Goal: Task Accomplishment & Management: Manage account settings

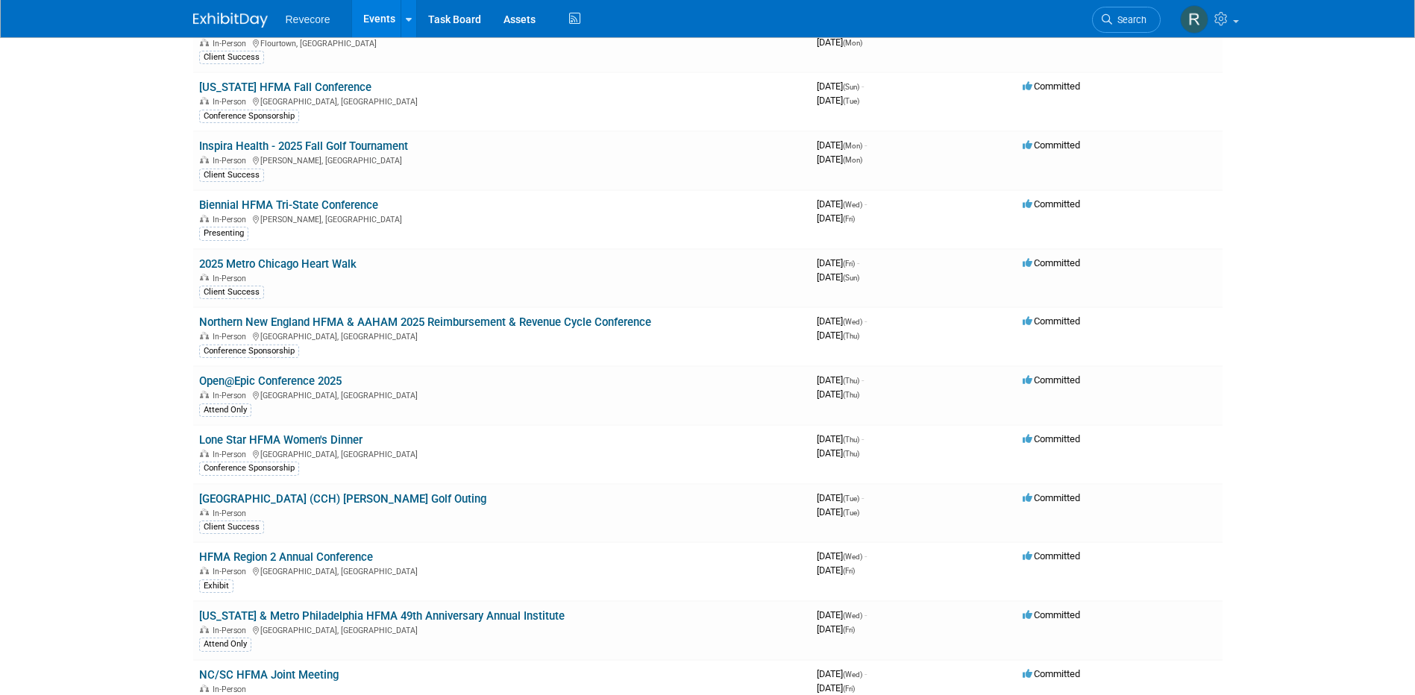
scroll to position [224, 0]
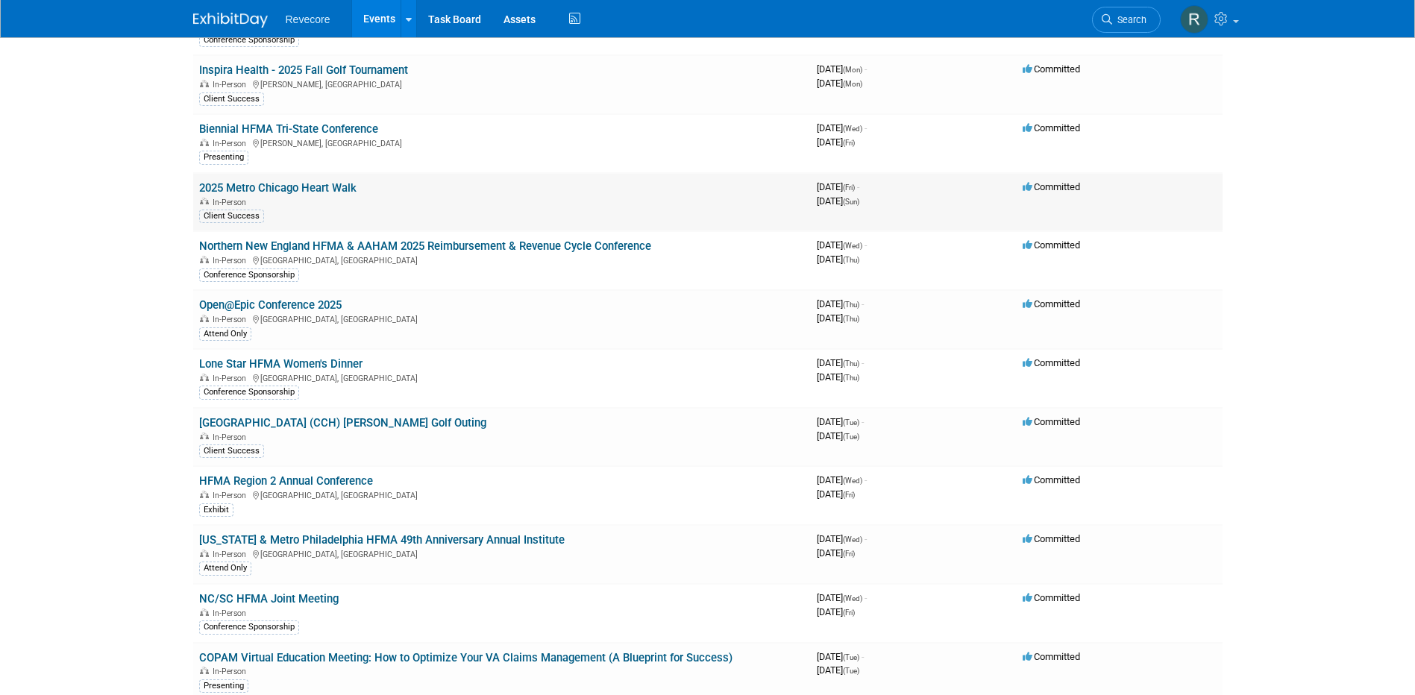
click at [267, 189] on link "2025 Metro Chicago Heart Walk" at bounding box center [277, 187] width 157 height 13
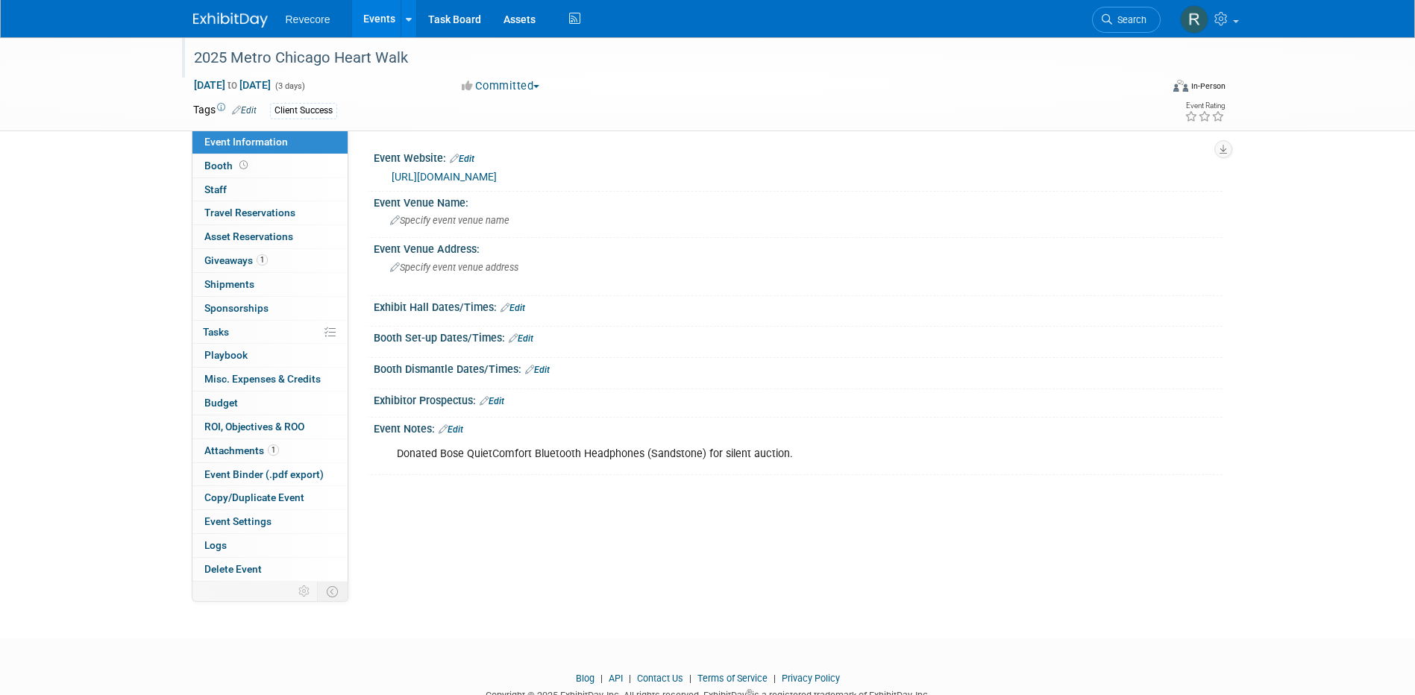
click at [299, 60] on div "2025 Metro Chicago Heart Walk" at bounding box center [663, 58] width 949 height 27
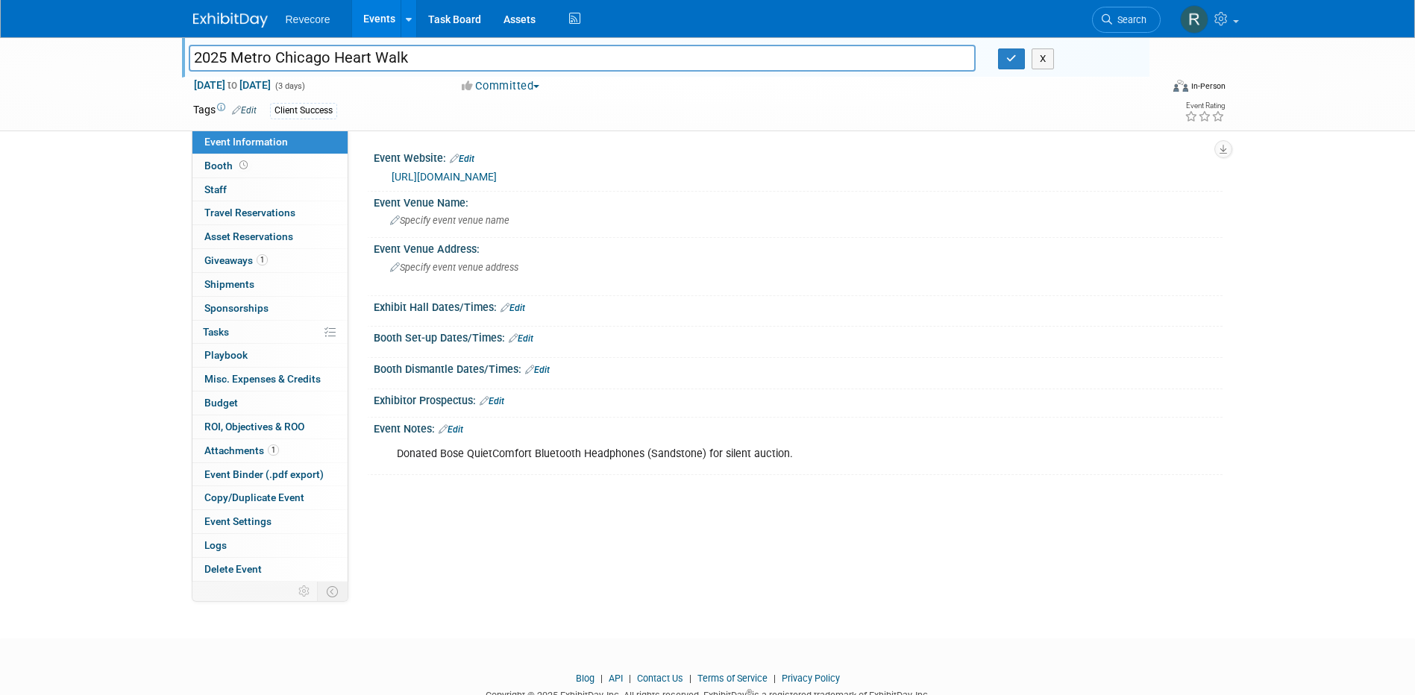
drag, startPoint x: 446, startPoint y: 62, endPoint x: 85, endPoint y: 52, distance: 361.1
click at [85, 52] on div "2025 Metro Chicago Heart Walk 2025 Metro Chicago Heart Walk X Sep 19, 2025 to S…" at bounding box center [707, 84] width 1415 height 94
type input "R"
type input "UChicago - Revenue Cycle Picnic"
click at [1006, 66] on button "button" at bounding box center [1011, 58] width 27 height 21
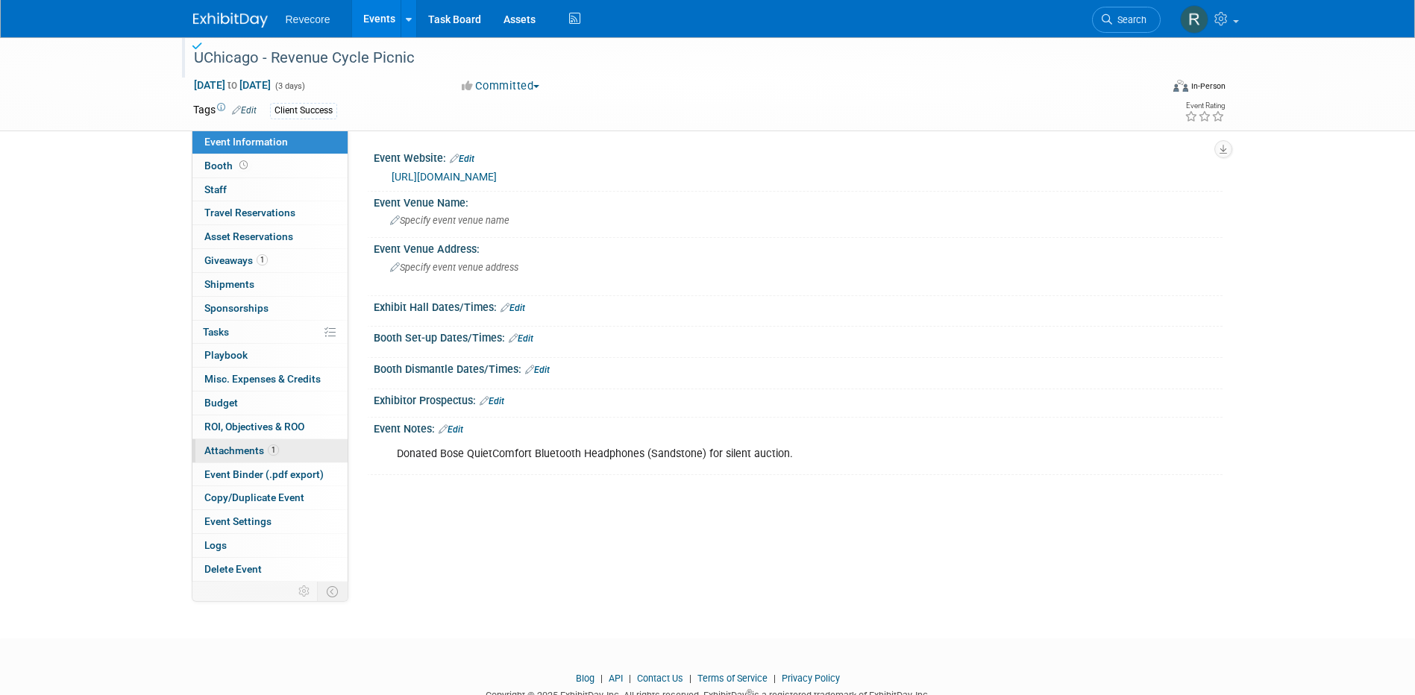
click at [280, 448] on link "1 Attachments 1" at bounding box center [269, 450] width 155 height 23
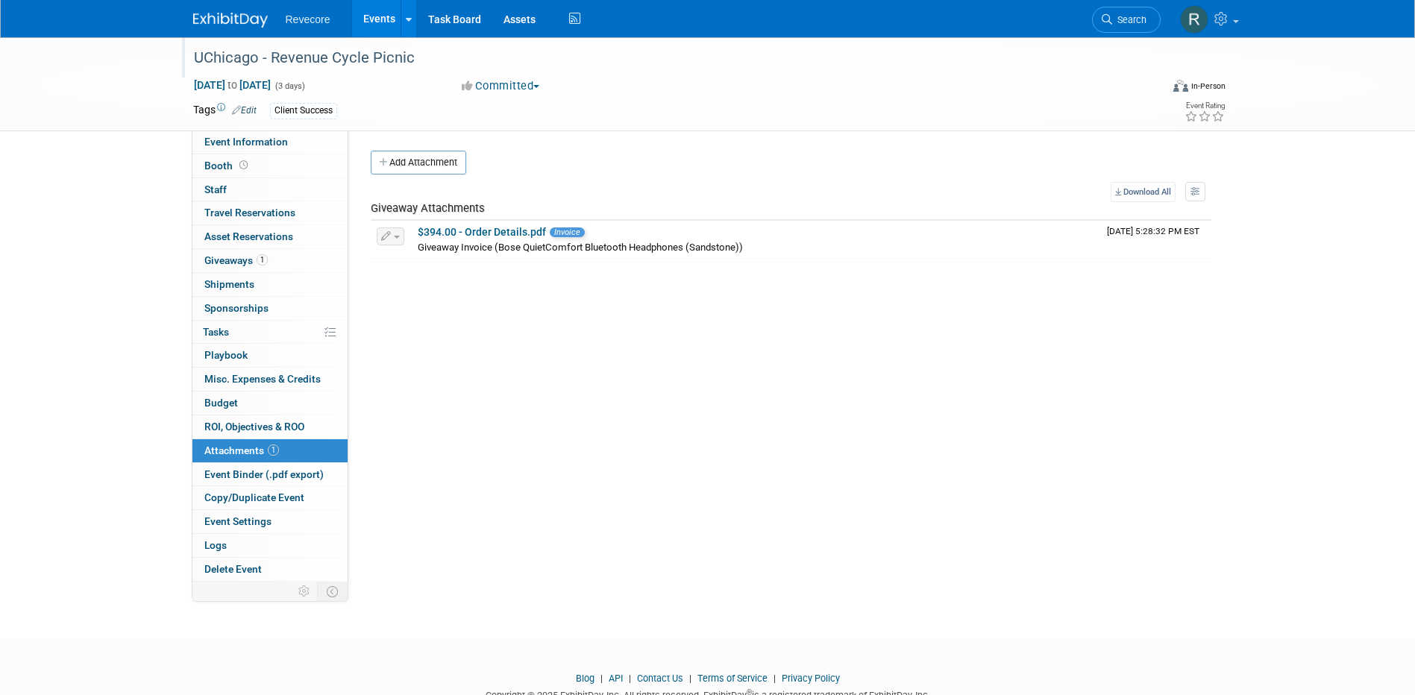
click at [454, 574] on div "Event Website: Edit https://www2.heart.org/site/TR?fr_id=12103&pg=entry Event V…" at bounding box center [785, 356] width 874 height 451
click at [258, 455] on span "Attachments 1" at bounding box center [241, 450] width 75 height 12
click at [288, 263] on link "1 Giveaways 1" at bounding box center [269, 260] width 155 height 23
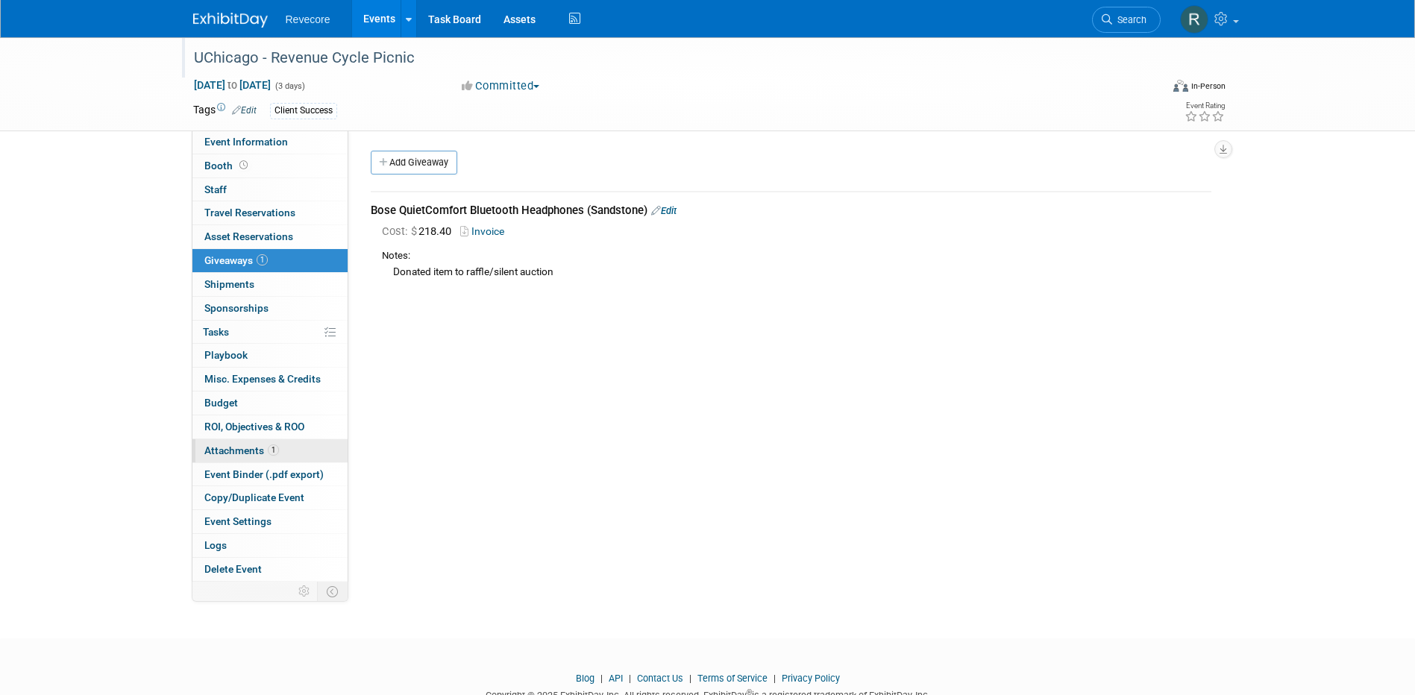
click at [239, 450] on span "Attachments 1" at bounding box center [241, 450] width 75 height 12
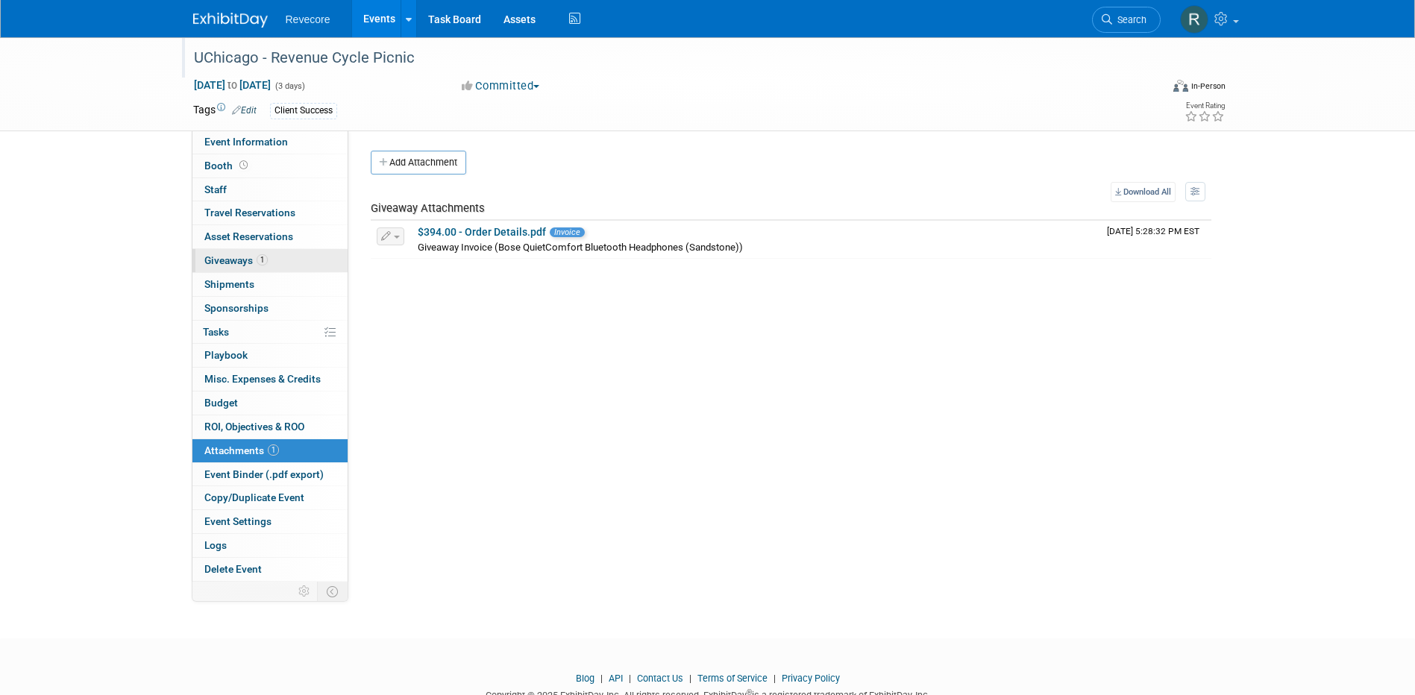
click at [295, 271] on link "1 Giveaways 1" at bounding box center [269, 260] width 155 height 23
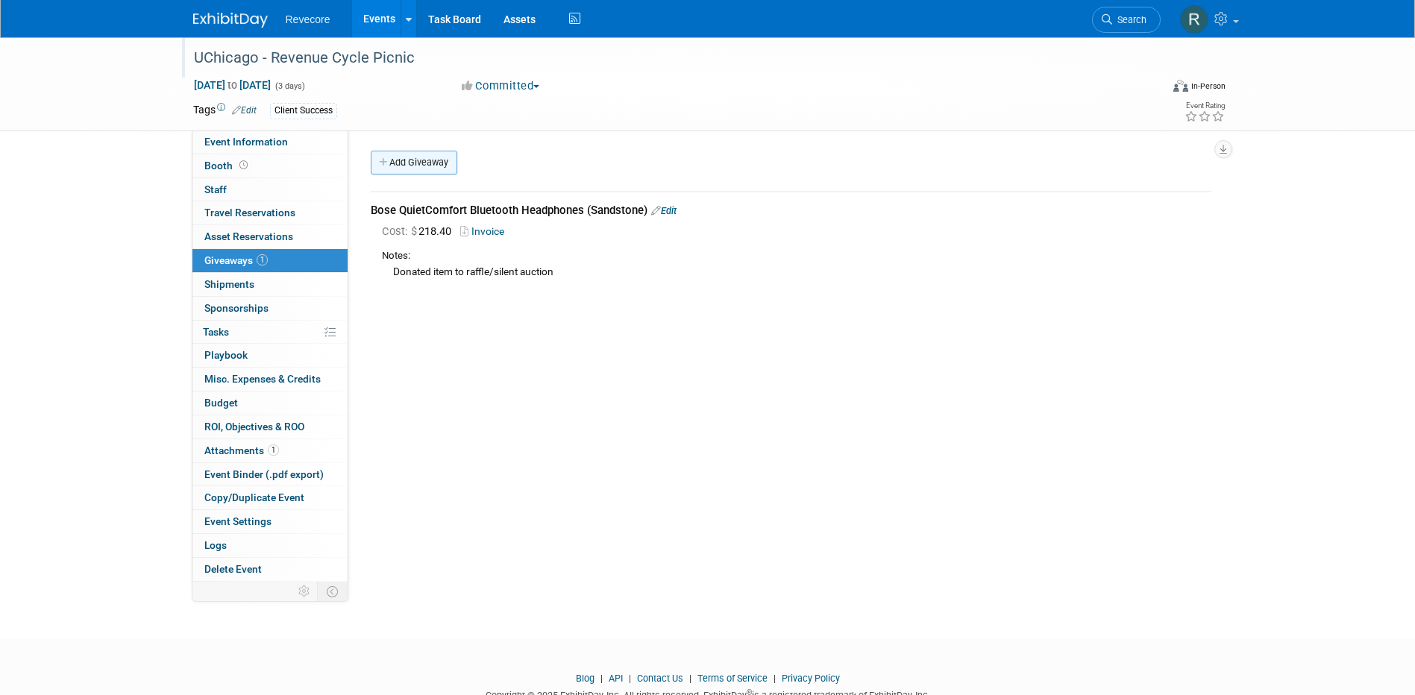
click at [432, 169] on link "Add Giveaway" at bounding box center [414, 163] width 87 height 24
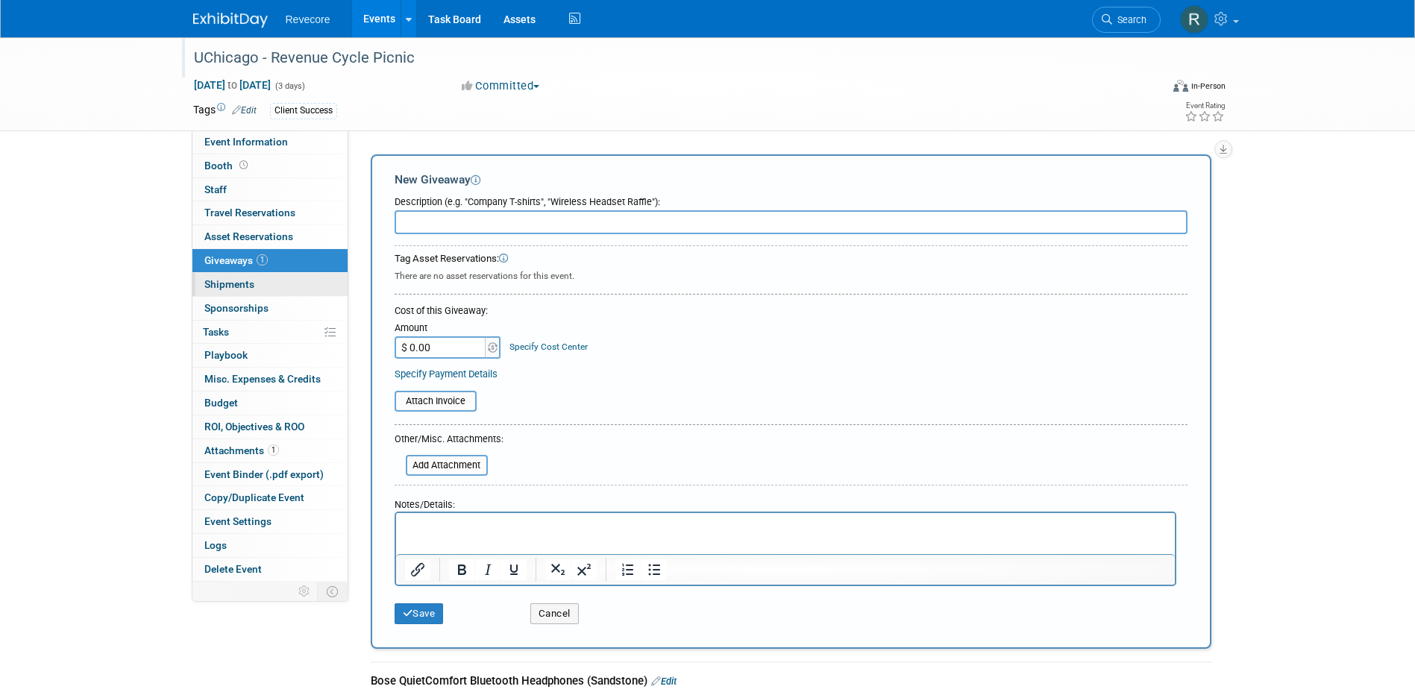
click at [288, 274] on link "0 Shipments 0" at bounding box center [269, 284] width 155 height 23
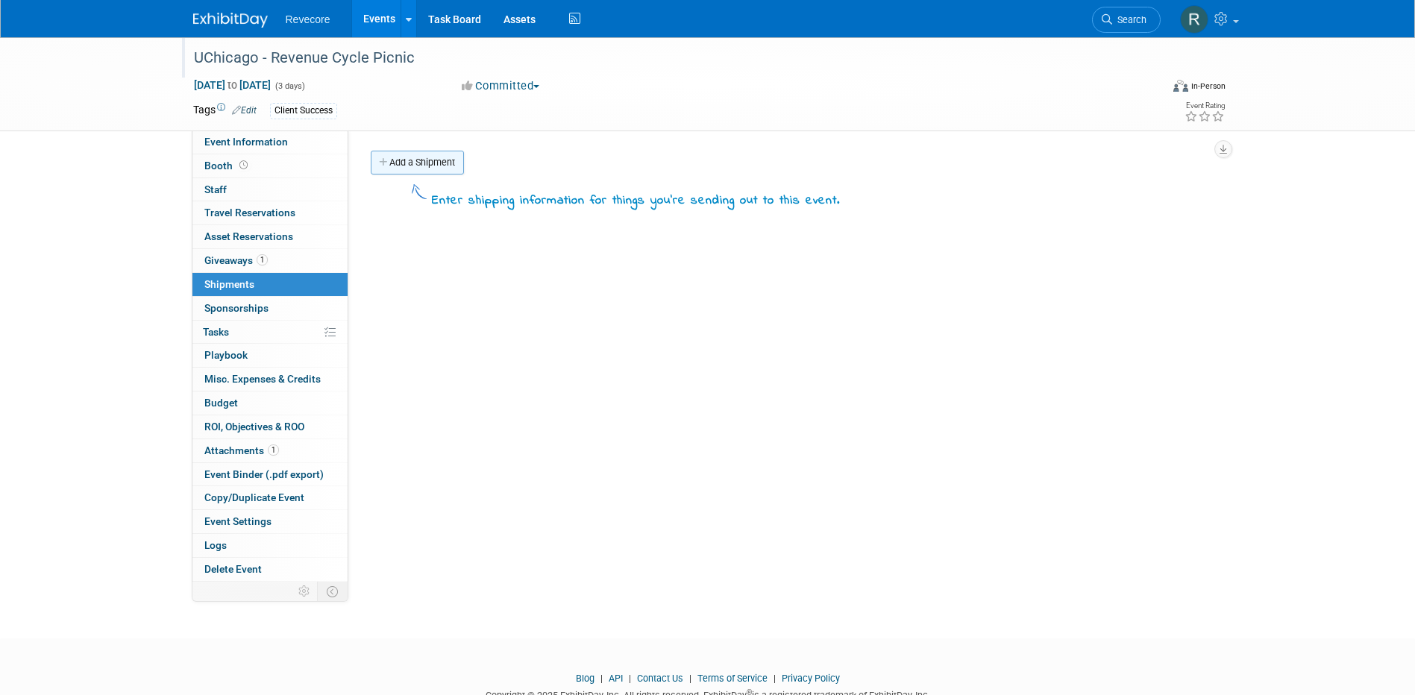
click at [438, 156] on link "Add a Shipment" at bounding box center [417, 163] width 93 height 24
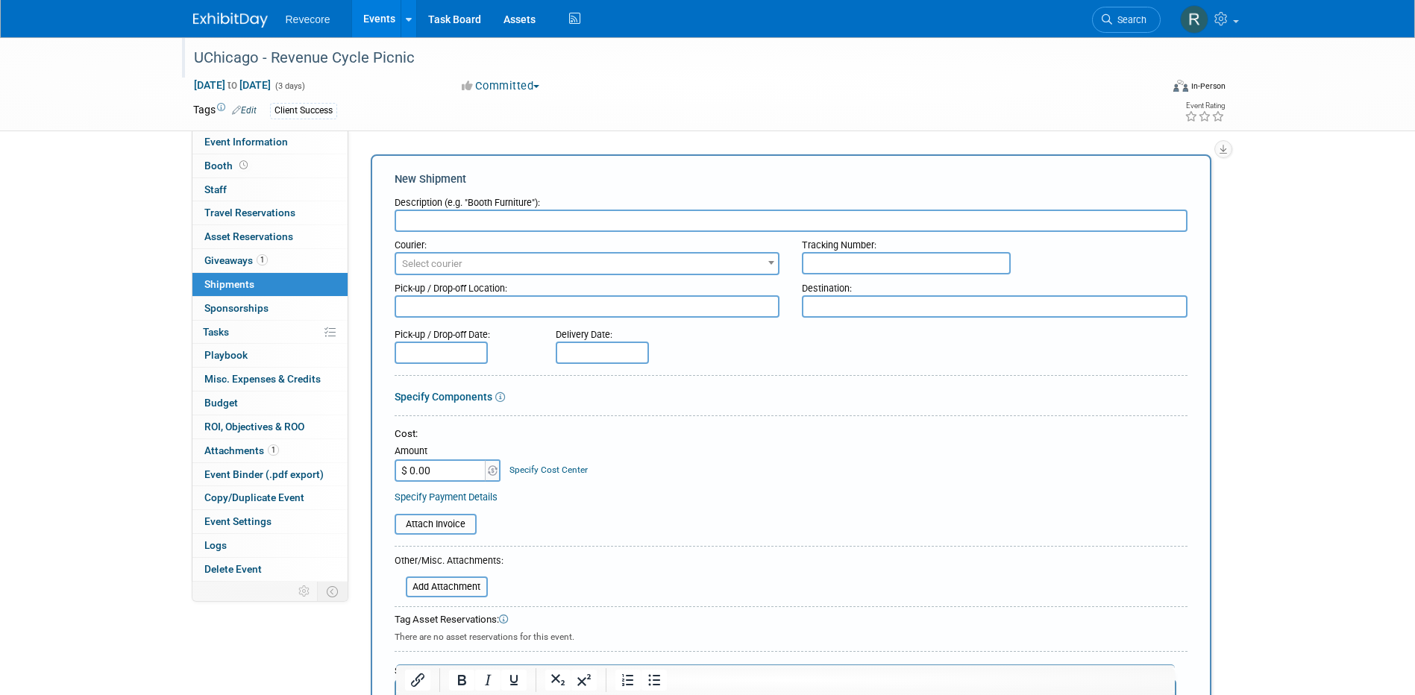
click at [417, 216] on input "text" at bounding box center [791, 221] width 793 height 22
click at [457, 230] on input "text" at bounding box center [791, 221] width 793 height 22
click at [500, 227] on input "FedEx -" at bounding box center [791, 221] width 793 height 22
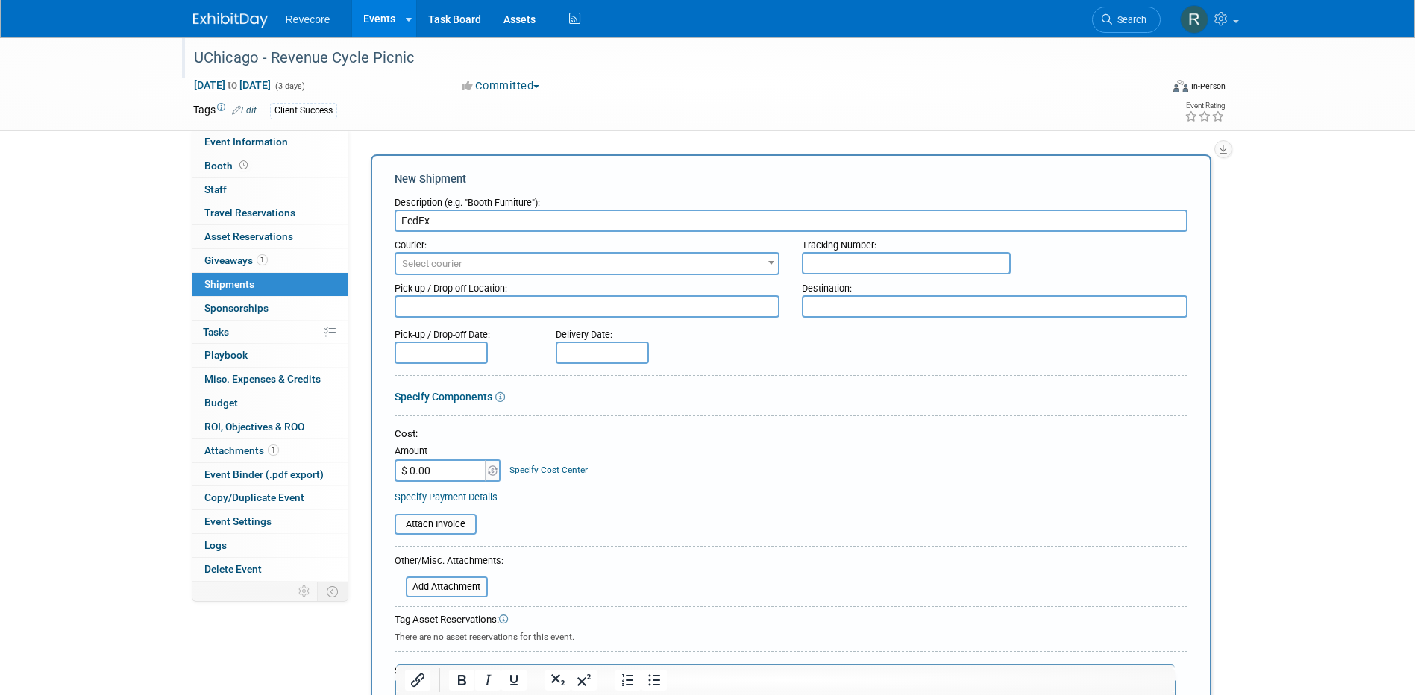
paste input "Shipped Bose QuietComfort Bluetooth Headphones (Sandstone) to UChicago"
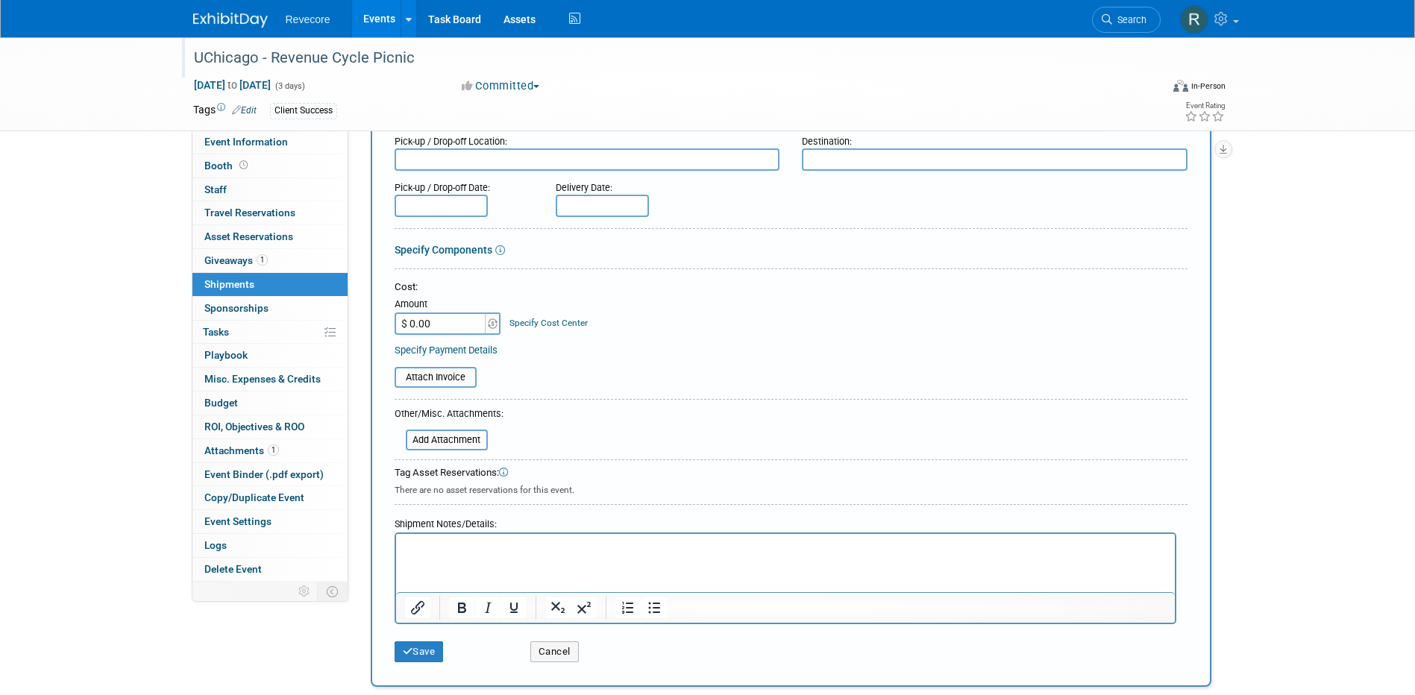
scroll to position [149, 0]
type input "FedEx - Shipped Bose QuietComfort Bluetooth Headphones (Sandstone) to UChicago"
click at [448, 321] on input "$ 0.00" at bounding box center [441, 321] width 93 height 22
type input "$ 19.53"
click at [621, 322] on div "Cost: Amount $ 19.53 Specify Cost Center Cost Center -- Not Specified --" at bounding box center [791, 305] width 793 height 54
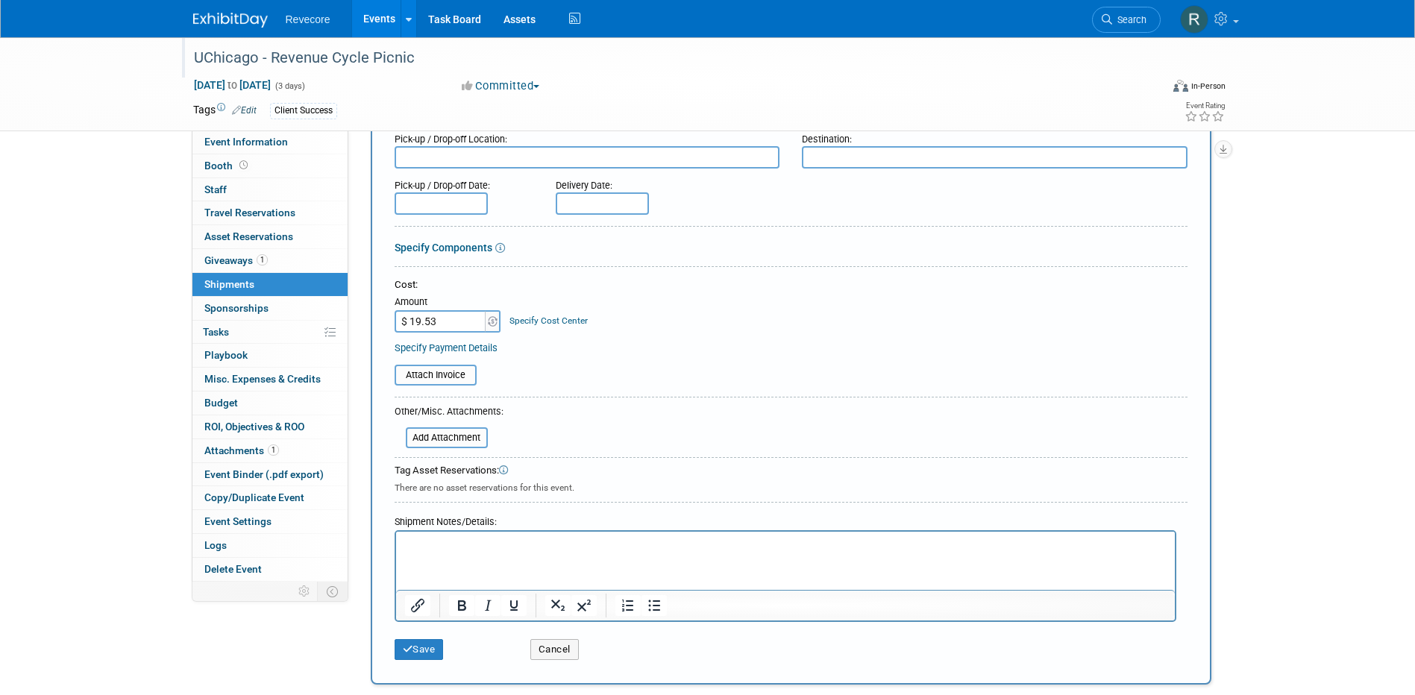
drag, startPoint x: 647, startPoint y: 399, endPoint x: 521, endPoint y: 600, distance: 237.6
click at [647, 400] on div at bounding box center [791, 400] width 793 height 7
click at [423, 659] on button "Save" at bounding box center [419, 649] width 49 height 21
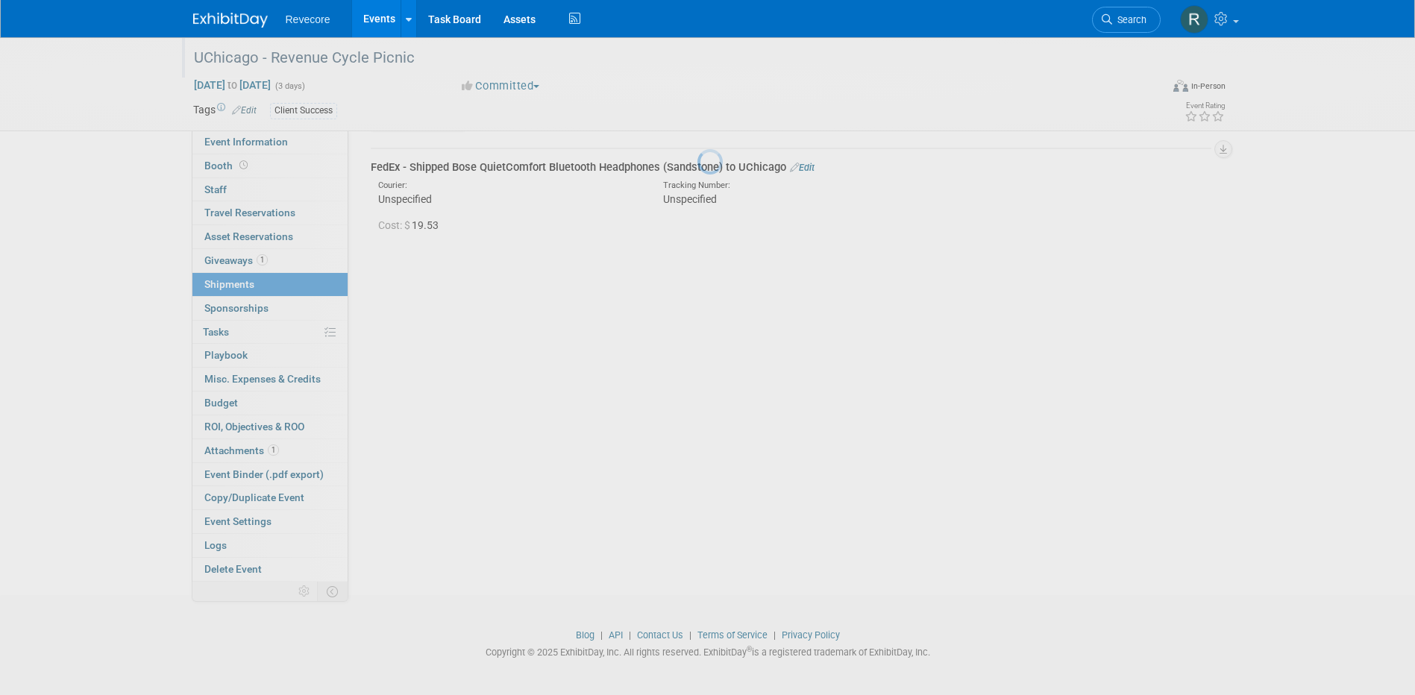
scroll to position [33, 0]
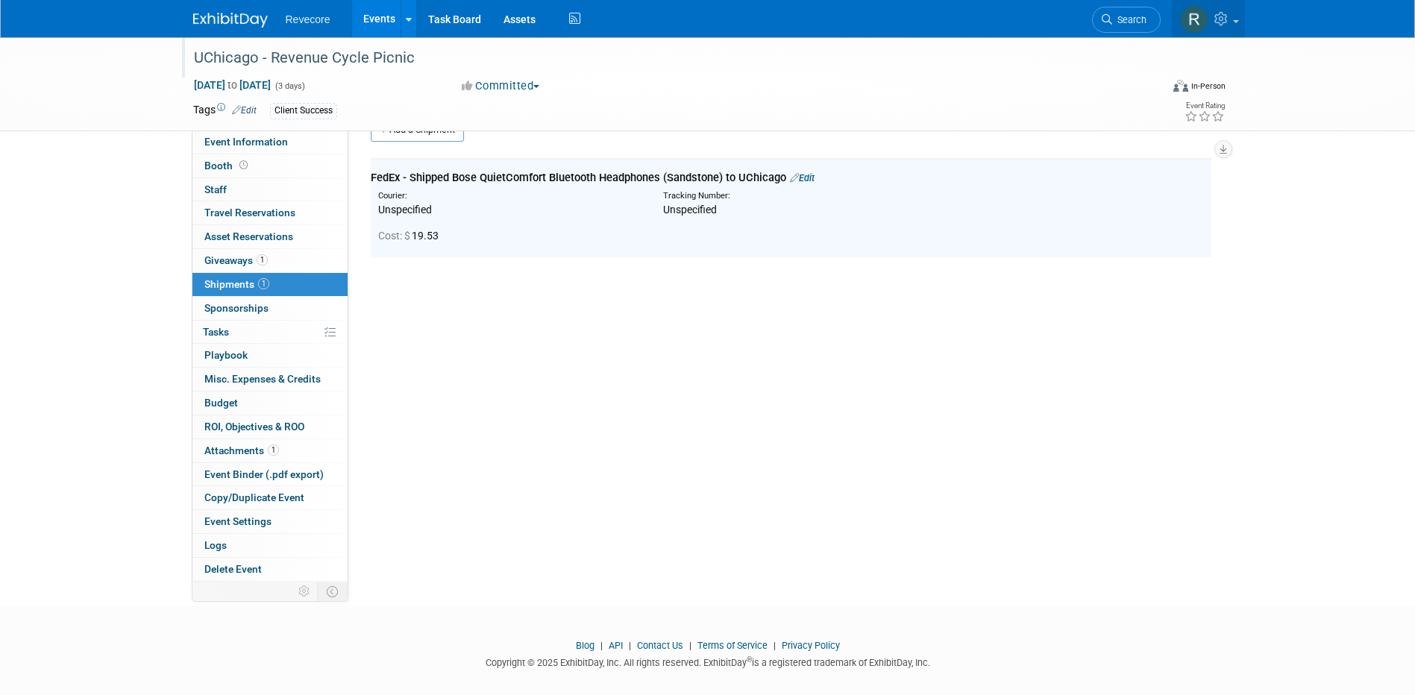
click at [1219, 19] on icon at bounding box center [1222, 18] width 17 height 13
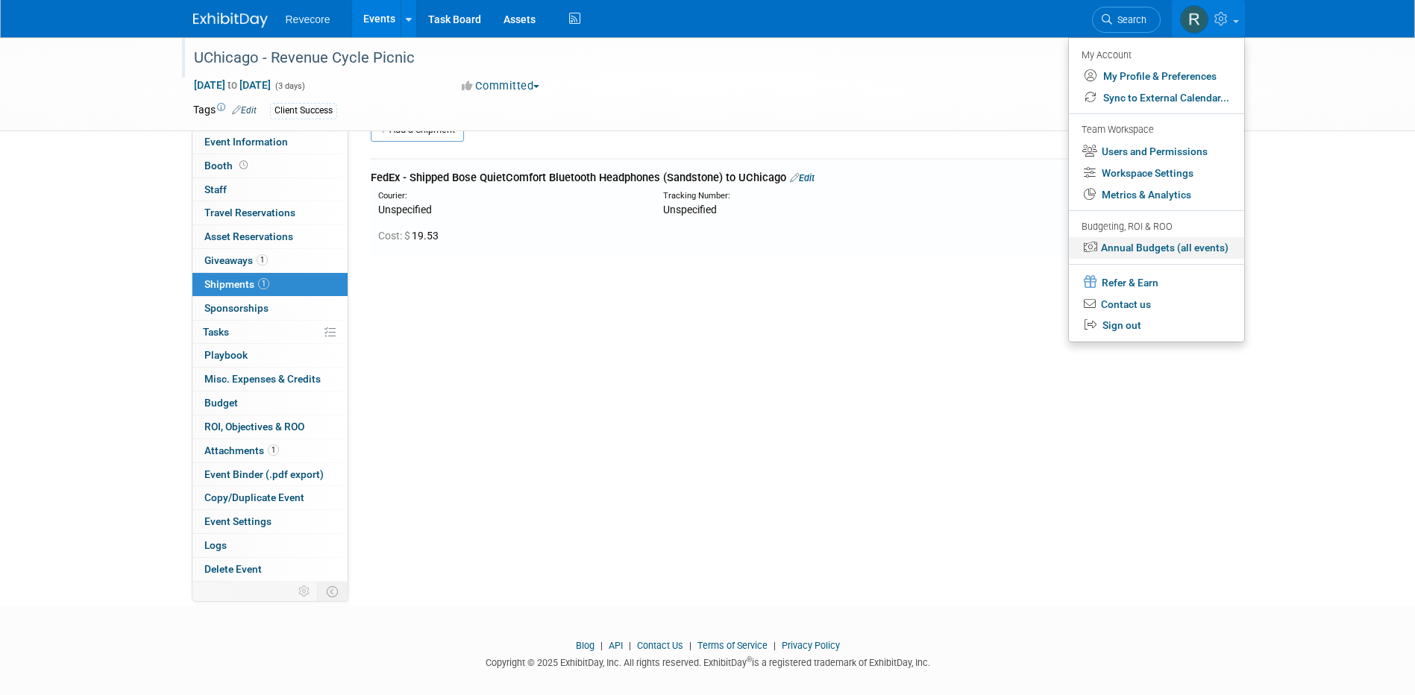
click at [1162, 246] on link "Annual Budgets (all events)" at bounding box center [1156, 248] width 175 height 22
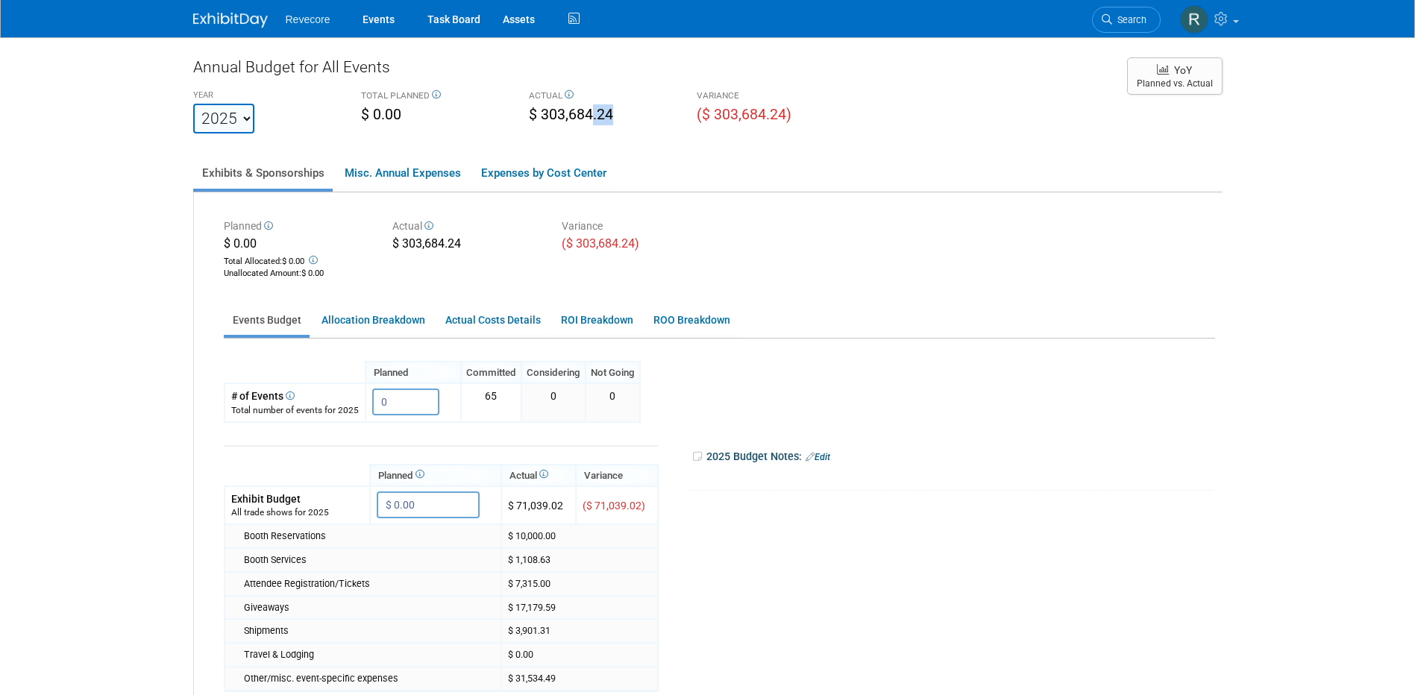
drag, startPoint x: 588, startPoint y: 115, endPoint x: 623, endPoint y: 116, distance: 34.3
click at [623, 116] on div "$ 303,684.24" at bounding box center [601, 115] width 145 height 23
click at [386, 23] on link "Events" at bounding box center [378, 18] width 54 height 37
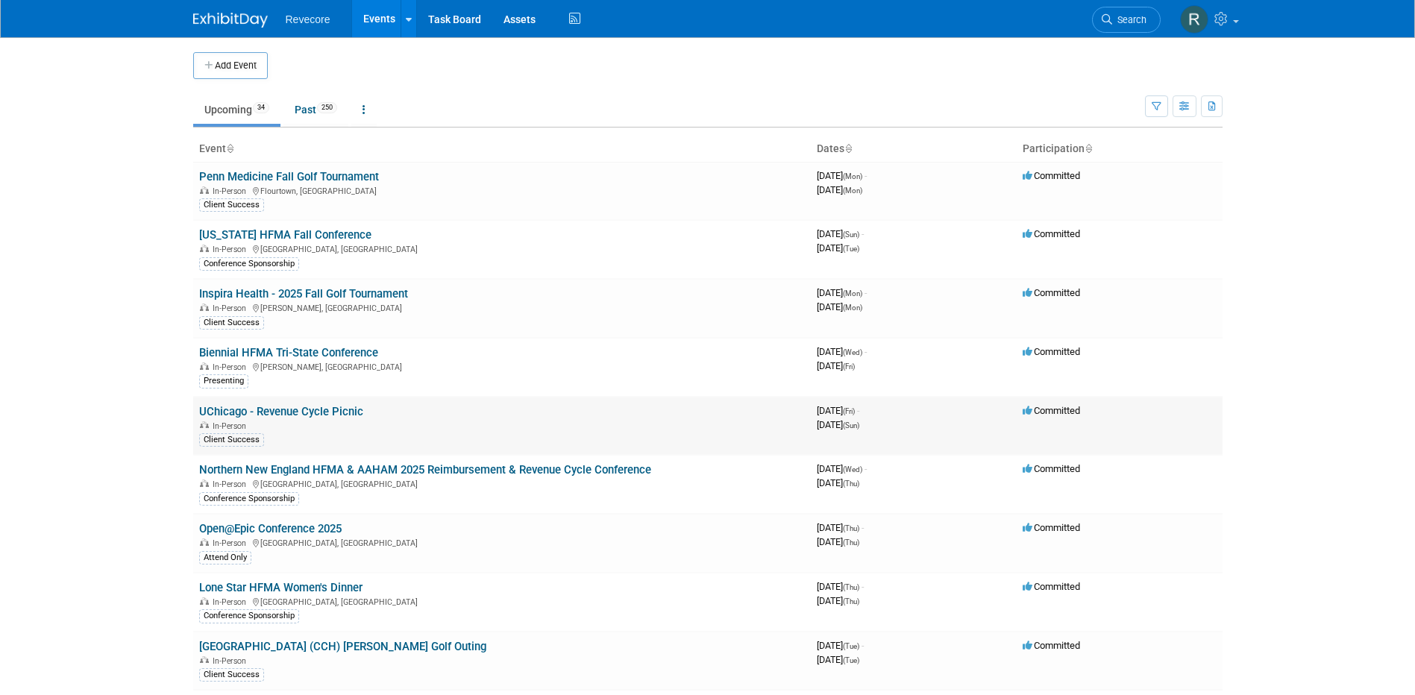
click at [298, 412] on link "UChicago - Revenue Cycle Picnic" at bounding box center [281, 411] width 164 height 13
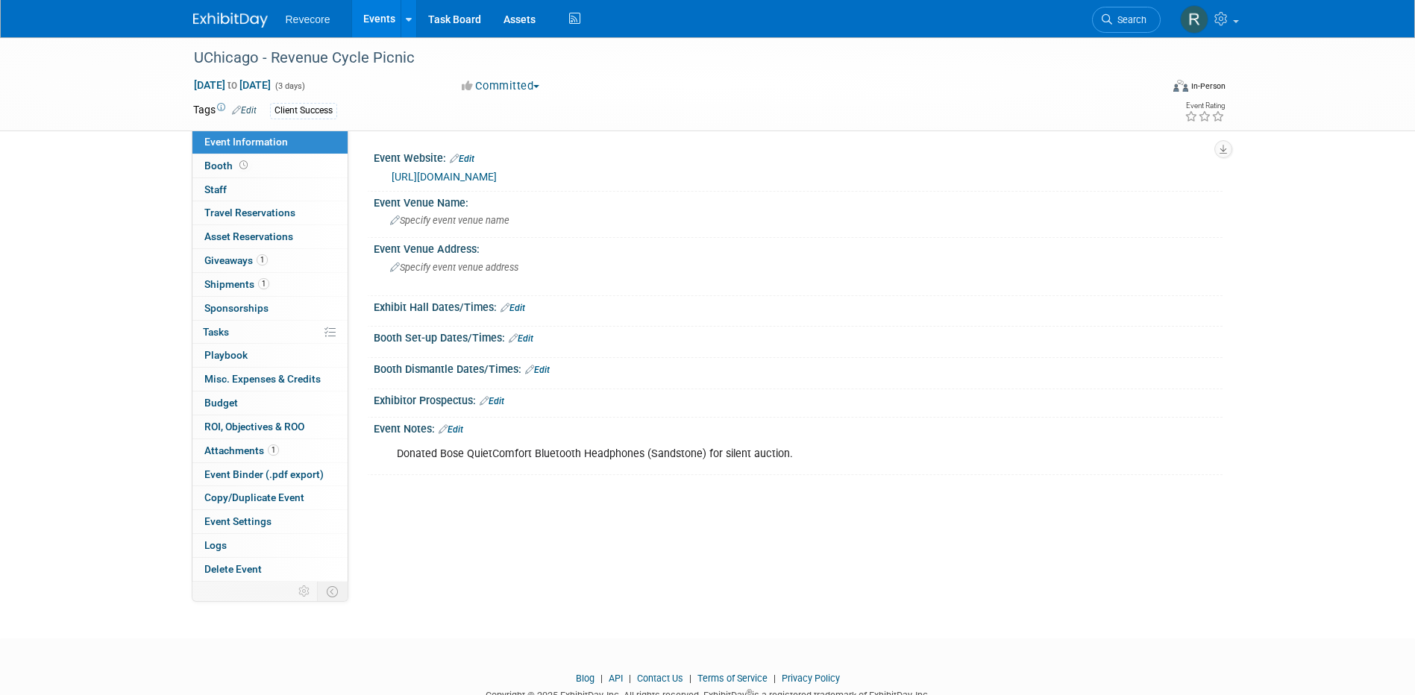
click at [366, 30] on link "Events" at bounding box center [379, 18] width 54 height 37
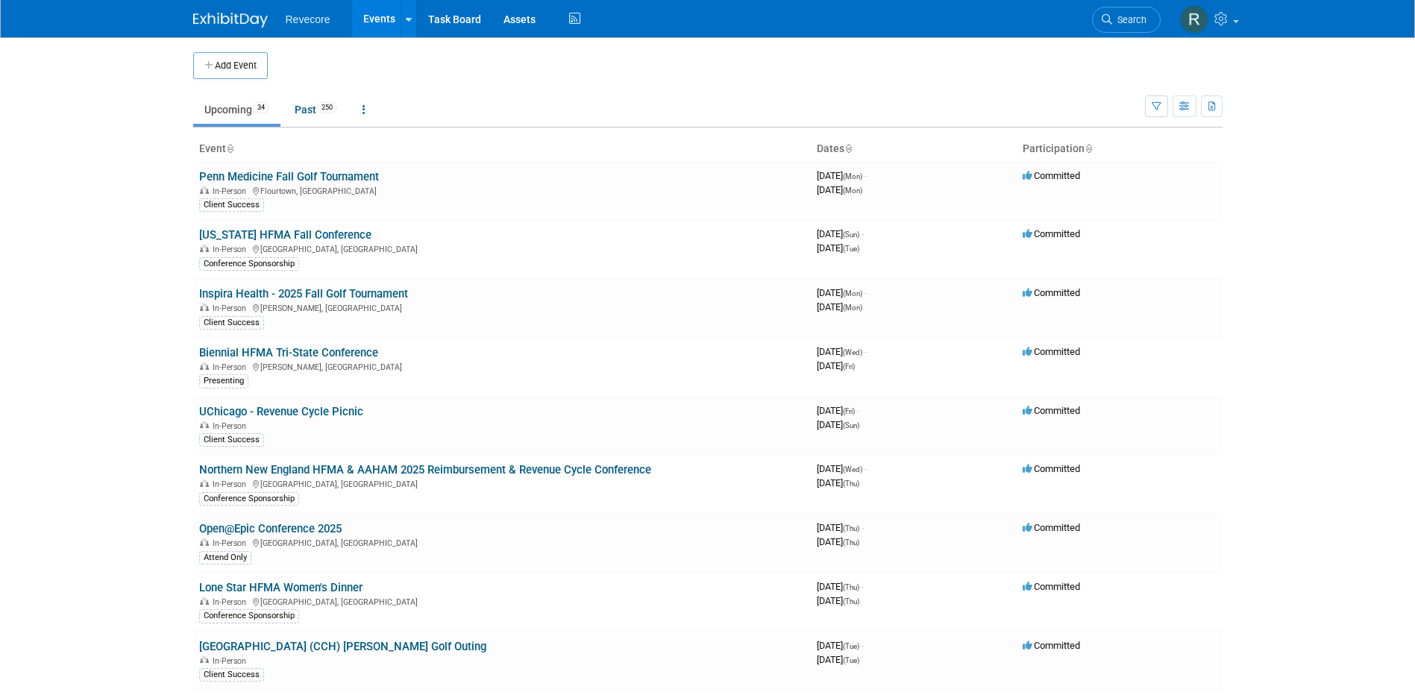
click at [121, 301] on body "Revecore Events Add Event Bulk Upload Events Shareable Event Boards Recently Vi…" at bounding box center [707, 347] width 1415 height 695
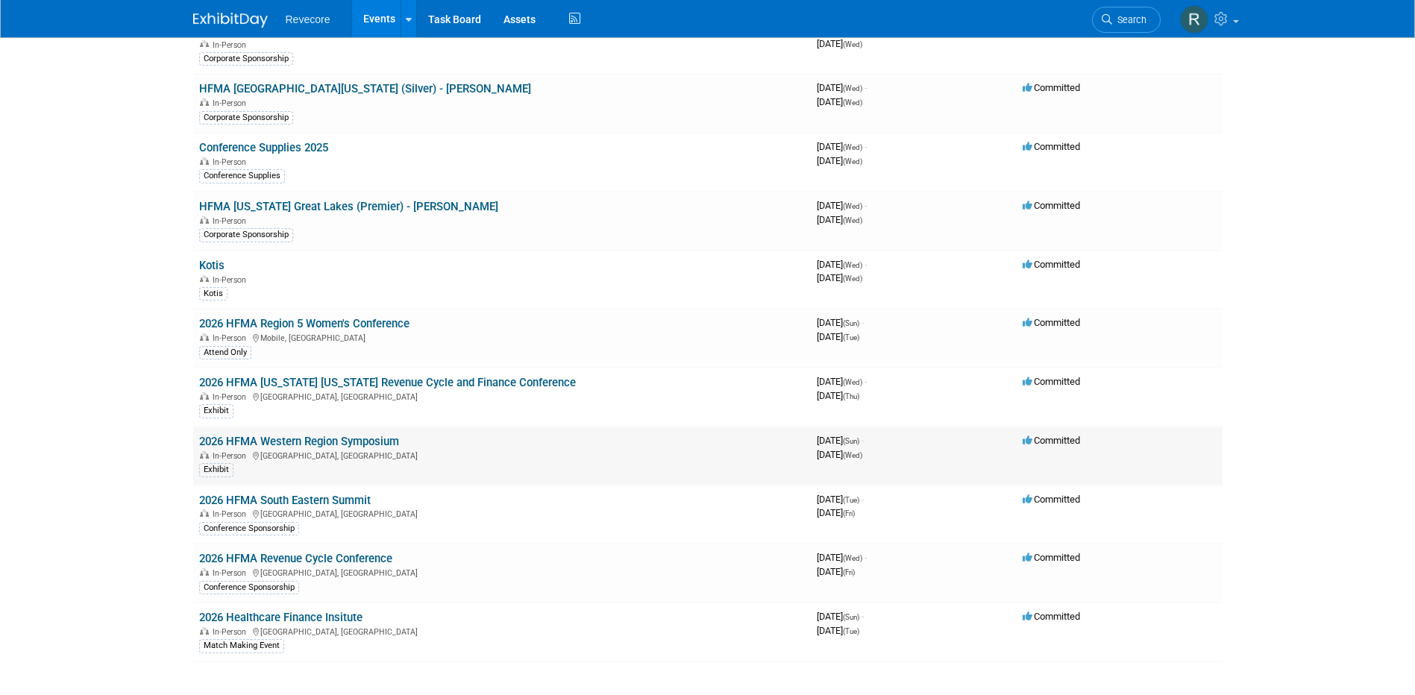
scroll to position [1491, 0]
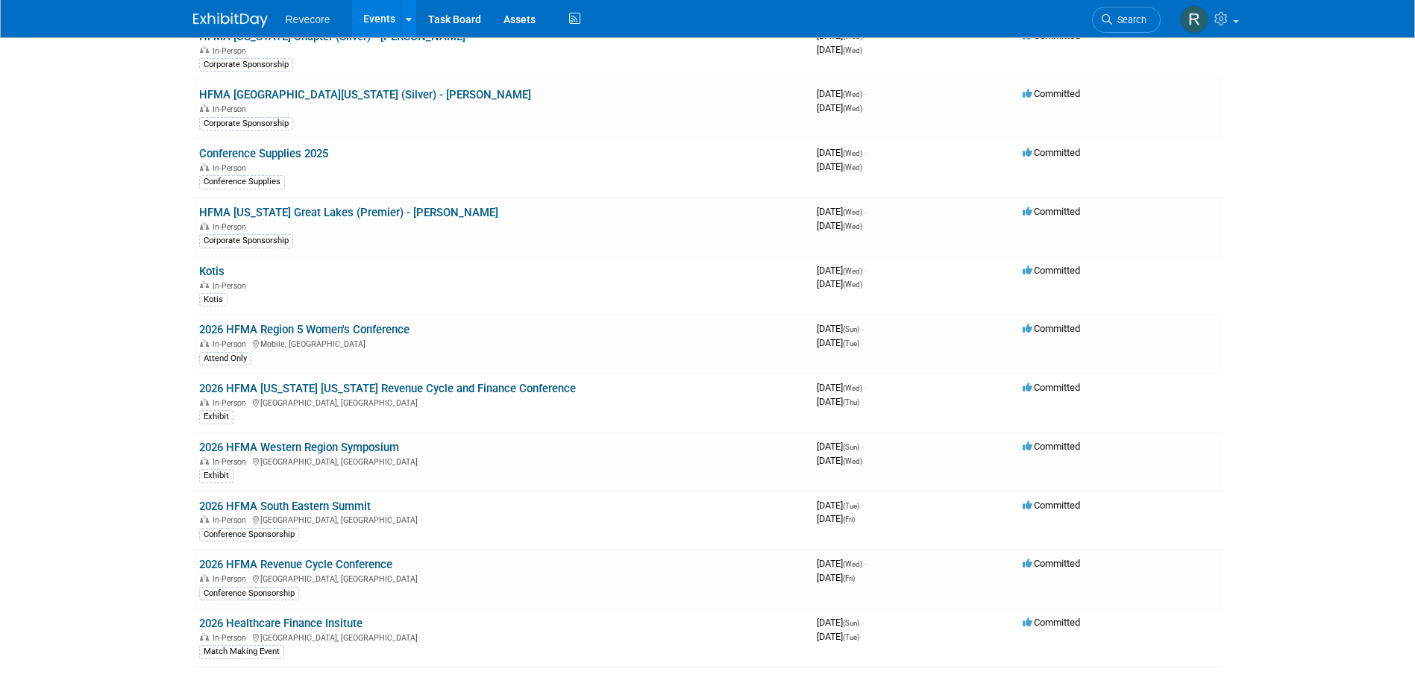
click at [307, 153] on link "Conference Supplies 2025" at bounding box center [263, 153] width 129 height 13
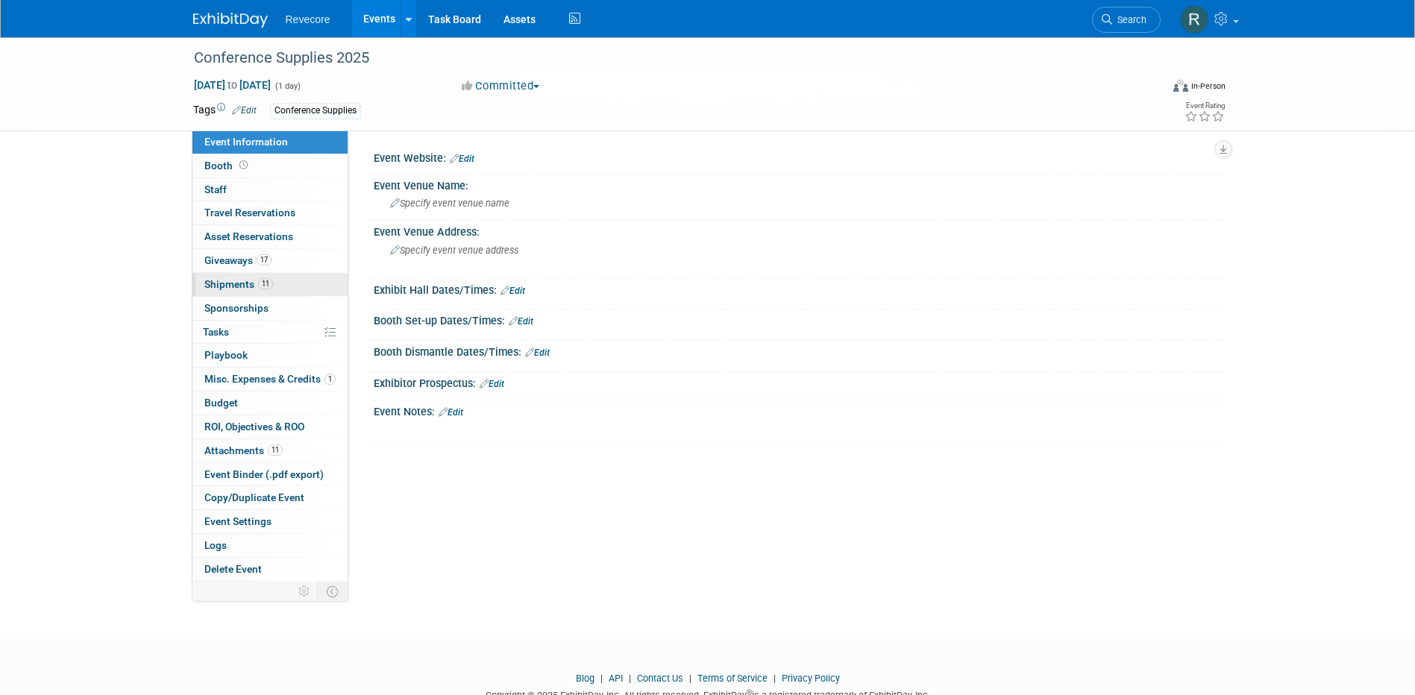
click at [288, 276] on link "11 Shipments 11" at bounding box center [269, 284] width 155 height 23
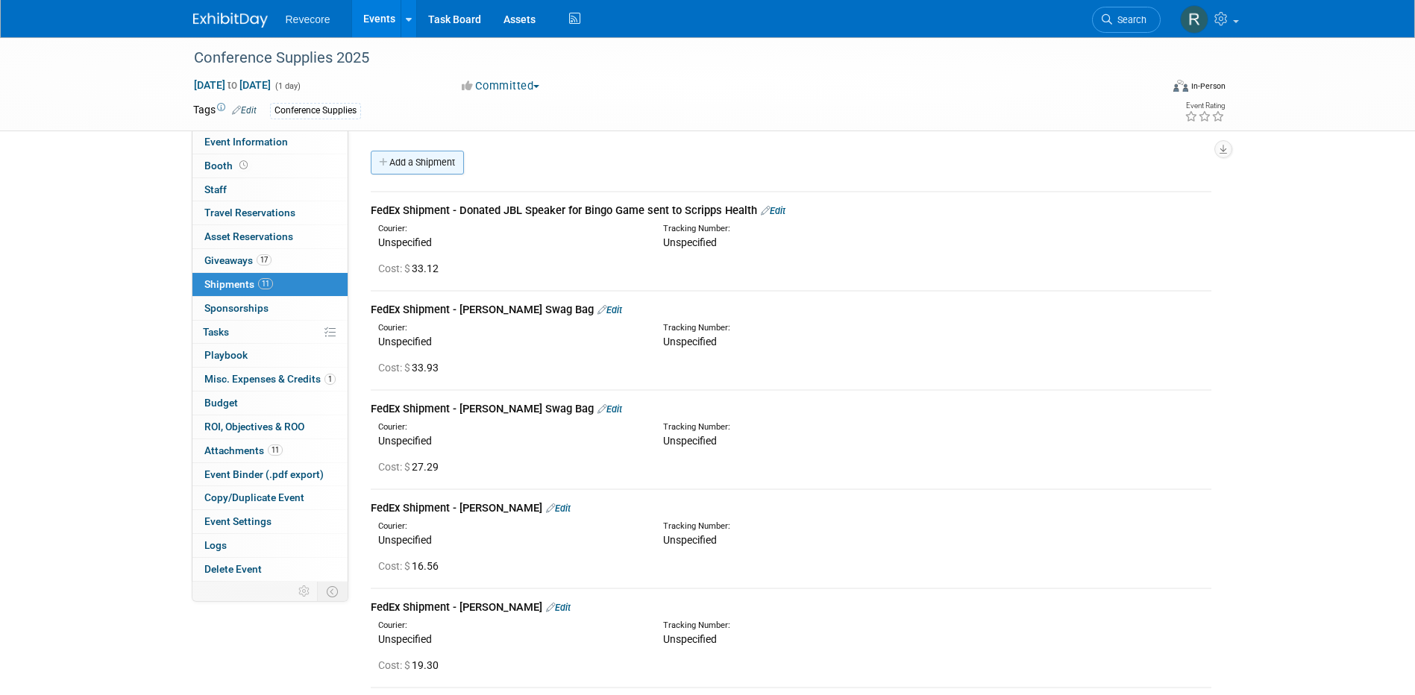
click at [430, 173] on link "Add a Shipment" at bounding box center [417, 163] width 93 height 24
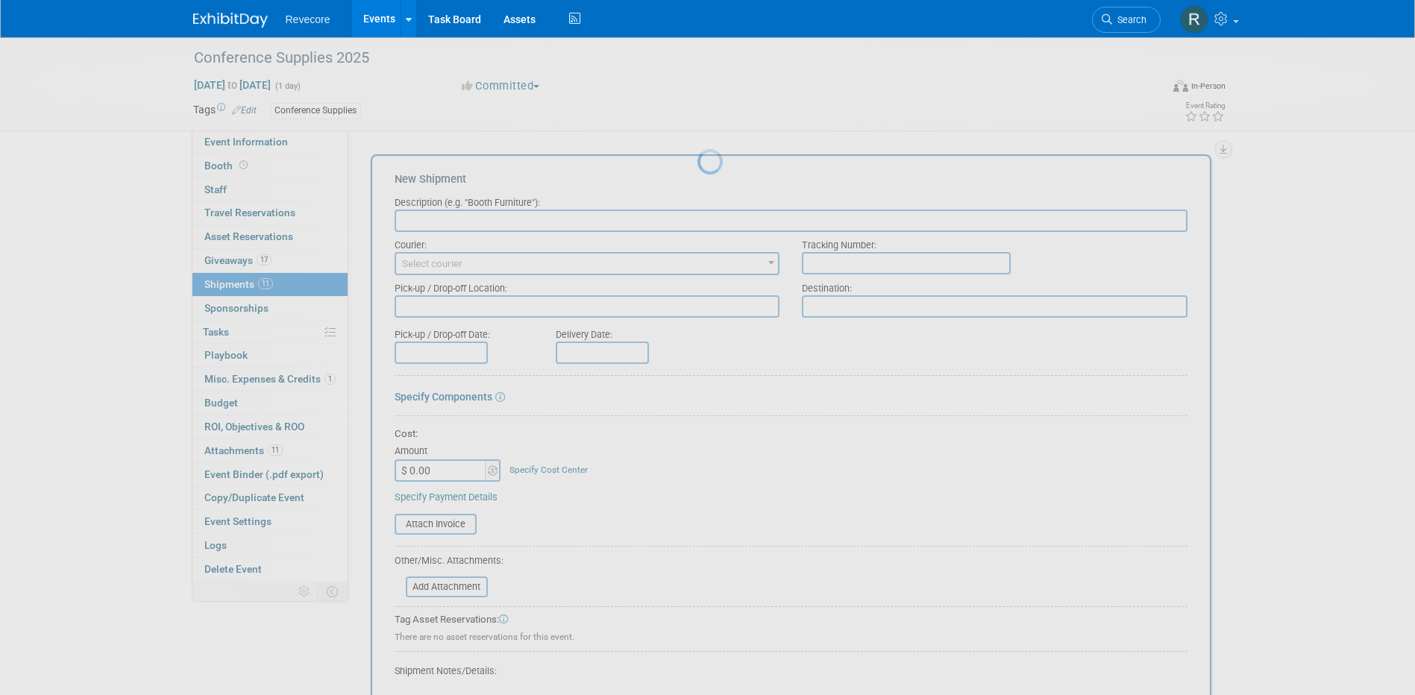
paste input "FedEx - Shipped 12 luggage tags and shoe bags to Michigan Great Lakes HFMA 2025…"
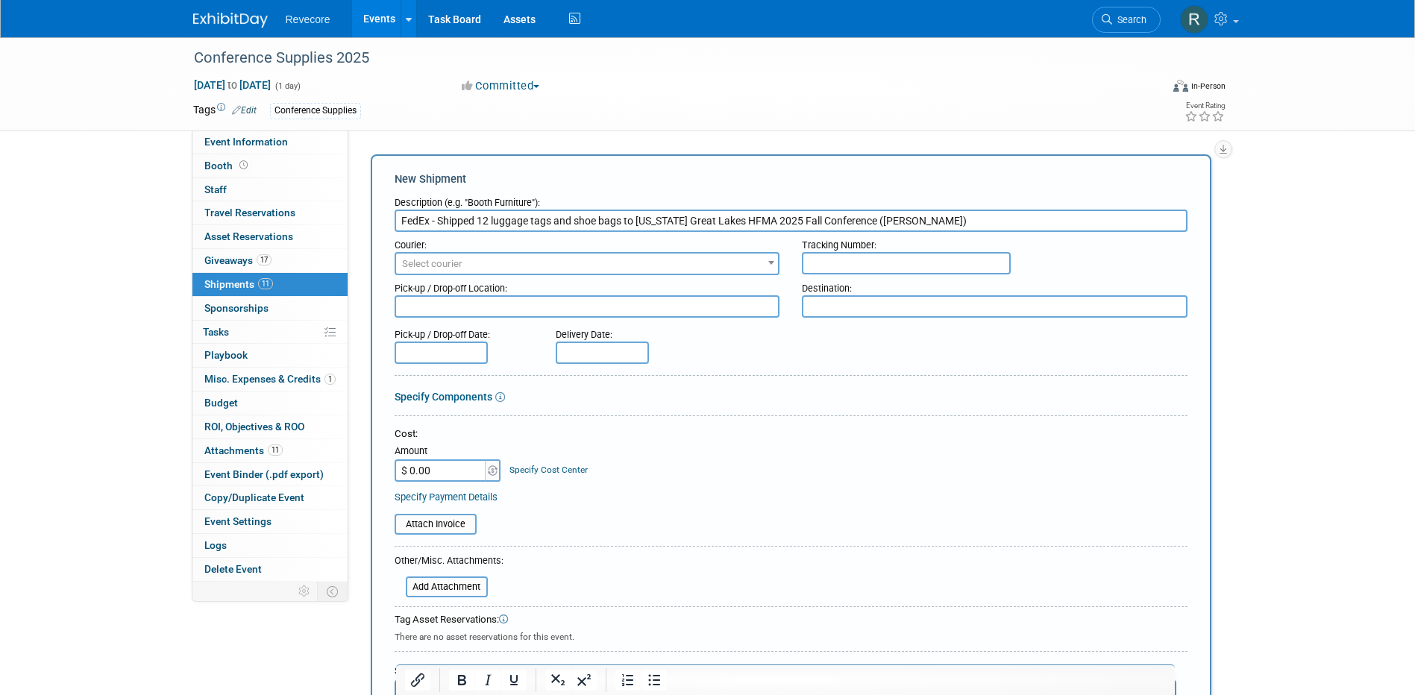
type input "FedEx - Shipped 12 luggage tags and shoe bags to Michigan Great Lakes HFMA 2025…"
click at [439, 474] on input "$ 0.00" at bounding box center [441, 470] width 93 height 22
type input "$ 32.74"
click at [592, 473] on div "Cost: Amount $ 32.74 Specify Cost Center Cost Center -- Not Specified --" at bounding box center [791, 454] width 793 height 54
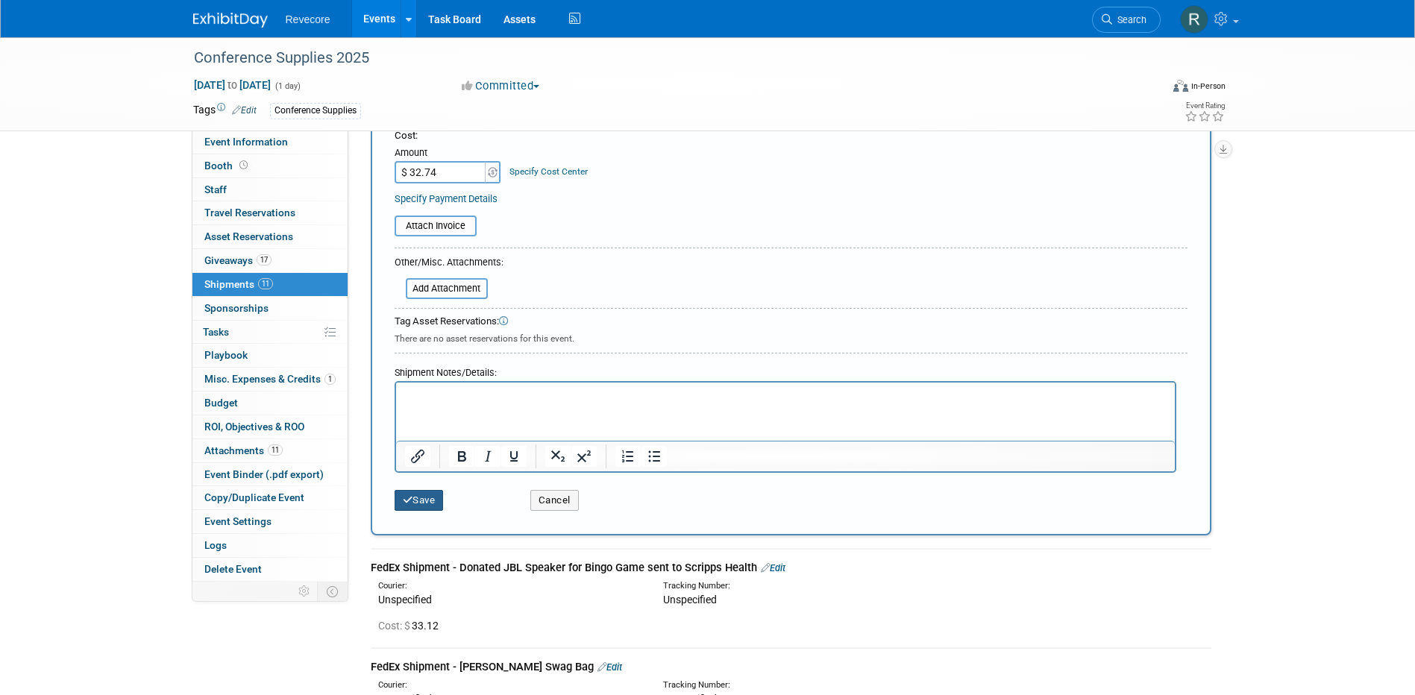
click at [424, 504] on button "Save" at bounding box center [419, 500] width 49 height 21
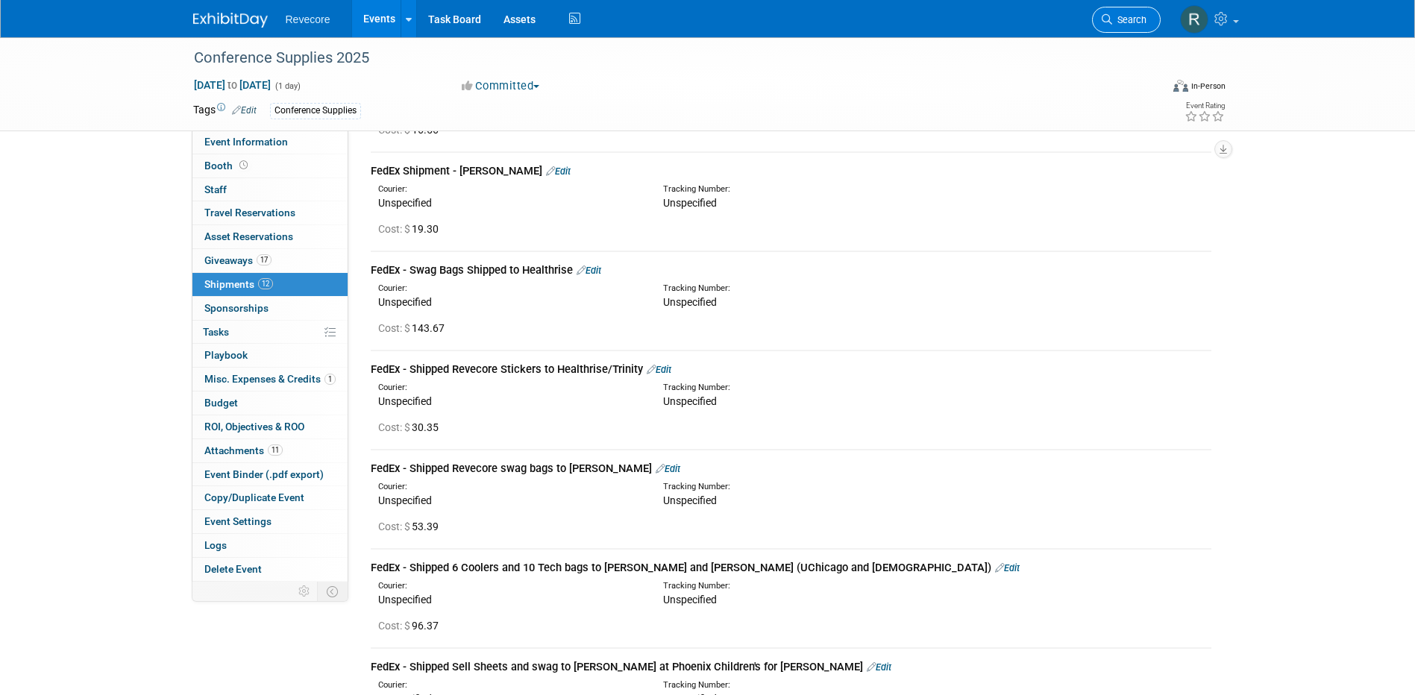
scroll to position [401, 0]
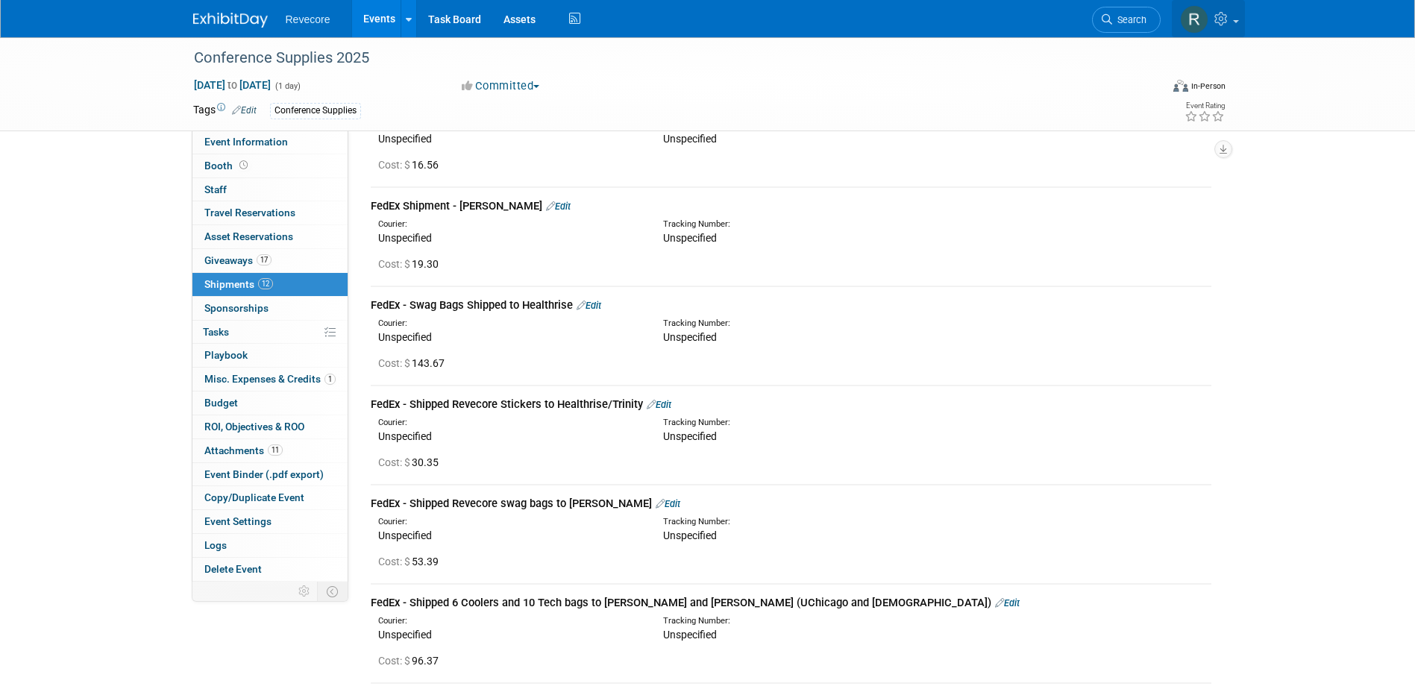
click at [1237, 22] on span at bounding box center [1236, 21] width 6 height 3
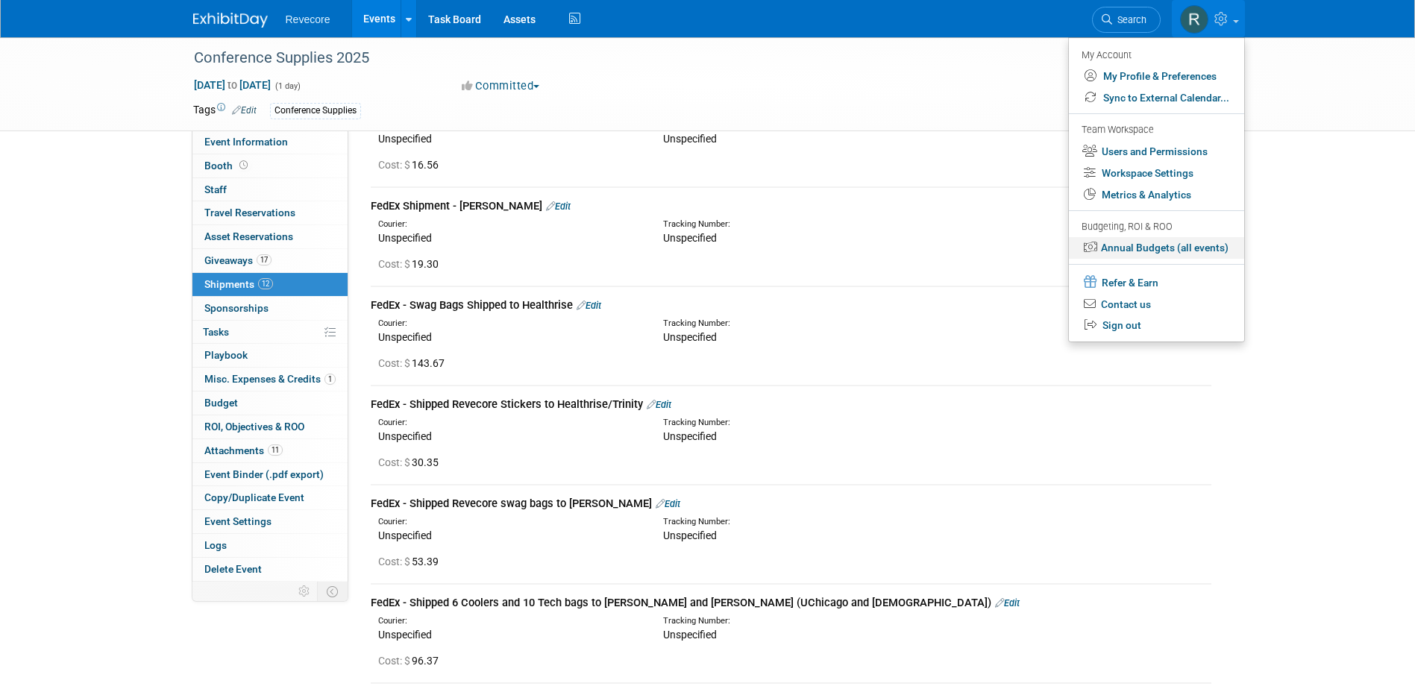
drag, startPoint x: 1190, startPoint y: 248, endPoint x: 1194, endPoint y: 237, distance: 11.1
click at [1190, 248] on link "Annual Budgets (all events)" at bounding box center [1156, 248] width 175 height 22
